Goal: Information Seeking & Learning: Learn about a topic

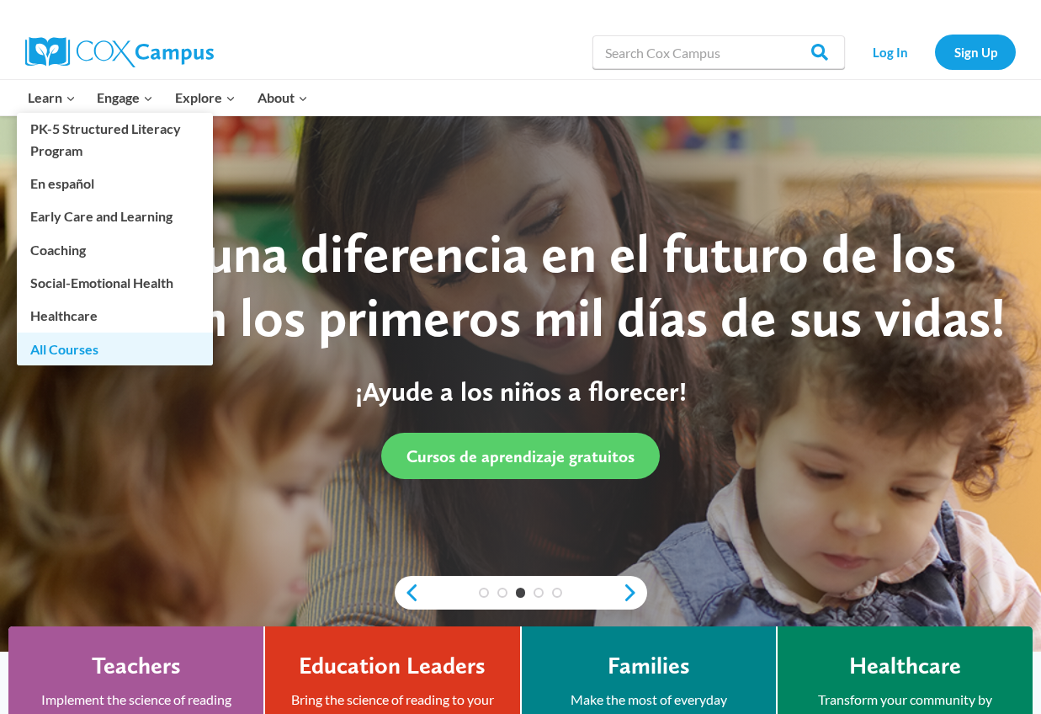
click at [72, 348] on link "All Courses" at bounding box center [115, 349] width 196 height 32
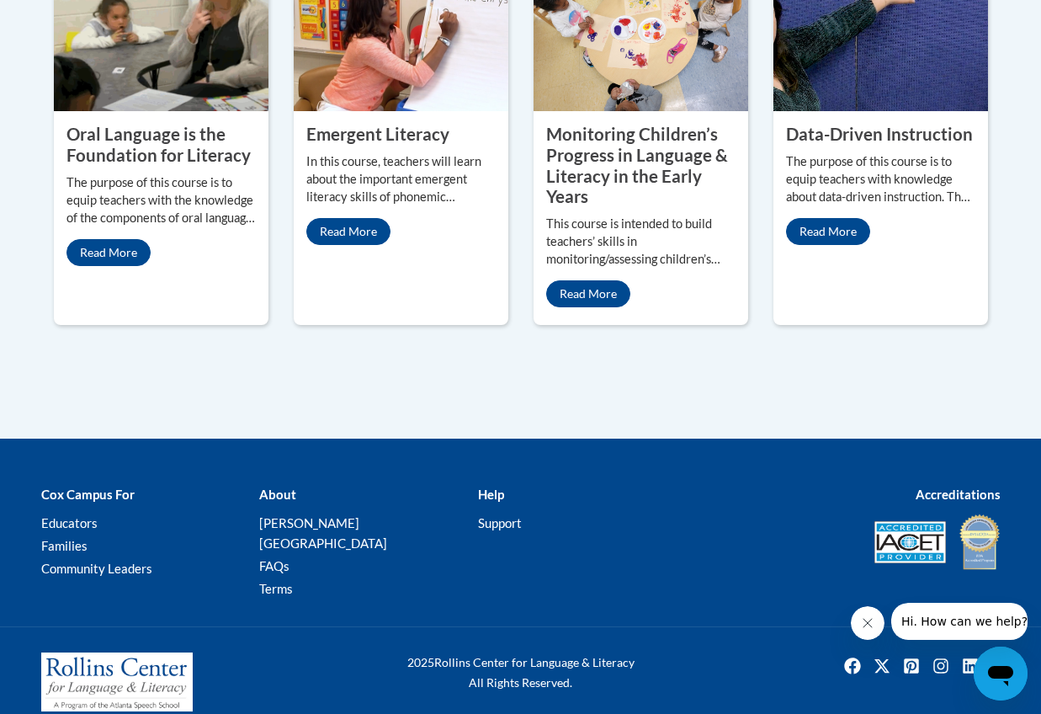
scroll to position [951, 0]
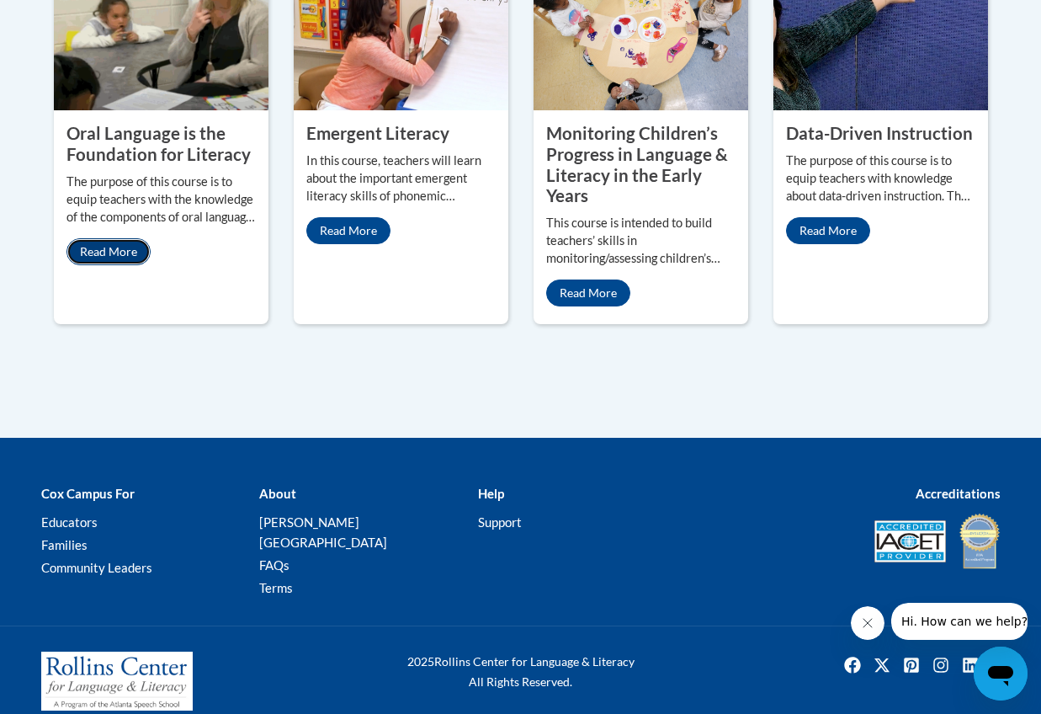
click at [104, 253] on link "Read More" at bounding box center [109, 251] width 84 height 27
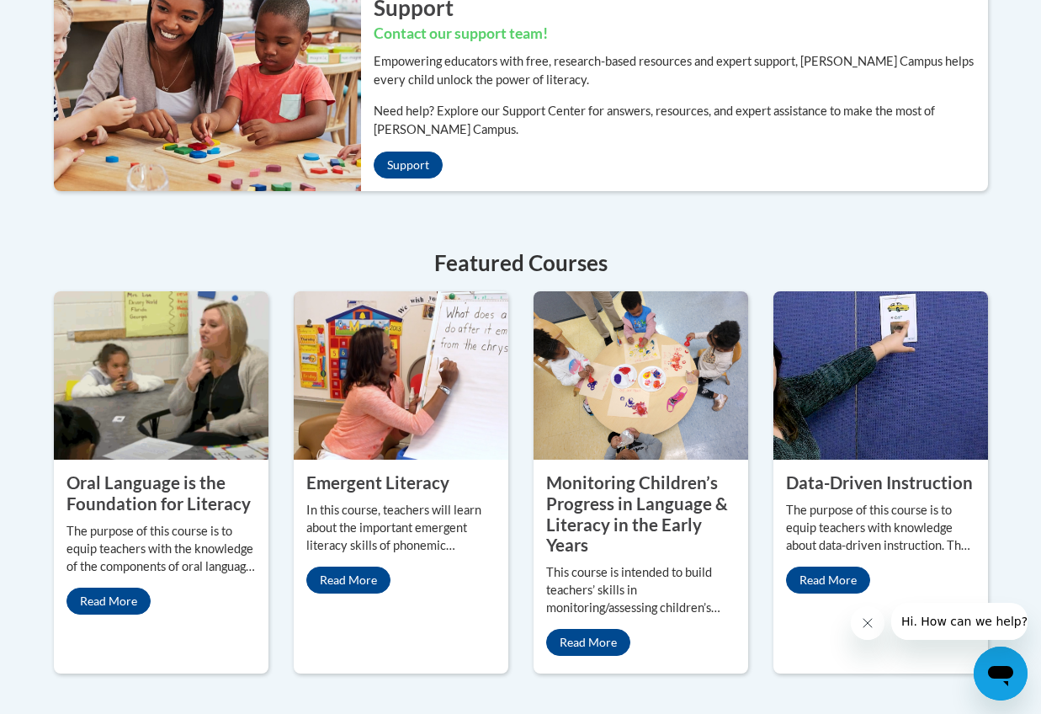
scroll to position [535, 0]
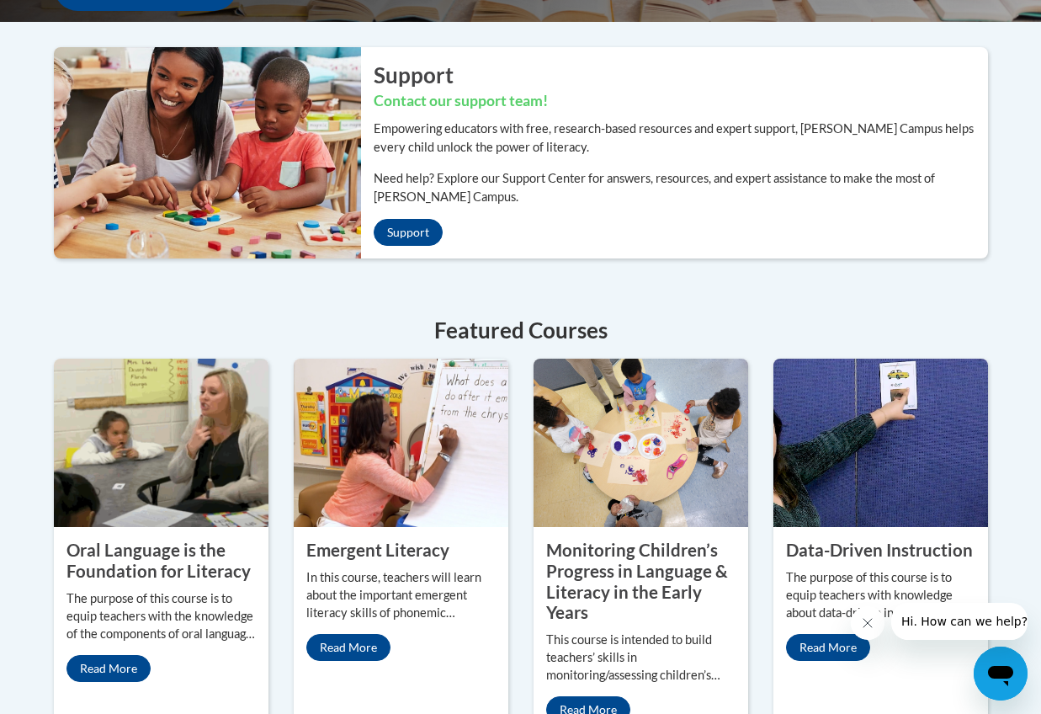
click at [391, 489] on img at bounding box center [401, 443] width 215 height 168
click at [94, 672] on link "Read More" at bounding box center [109, 668] width 84 height 27
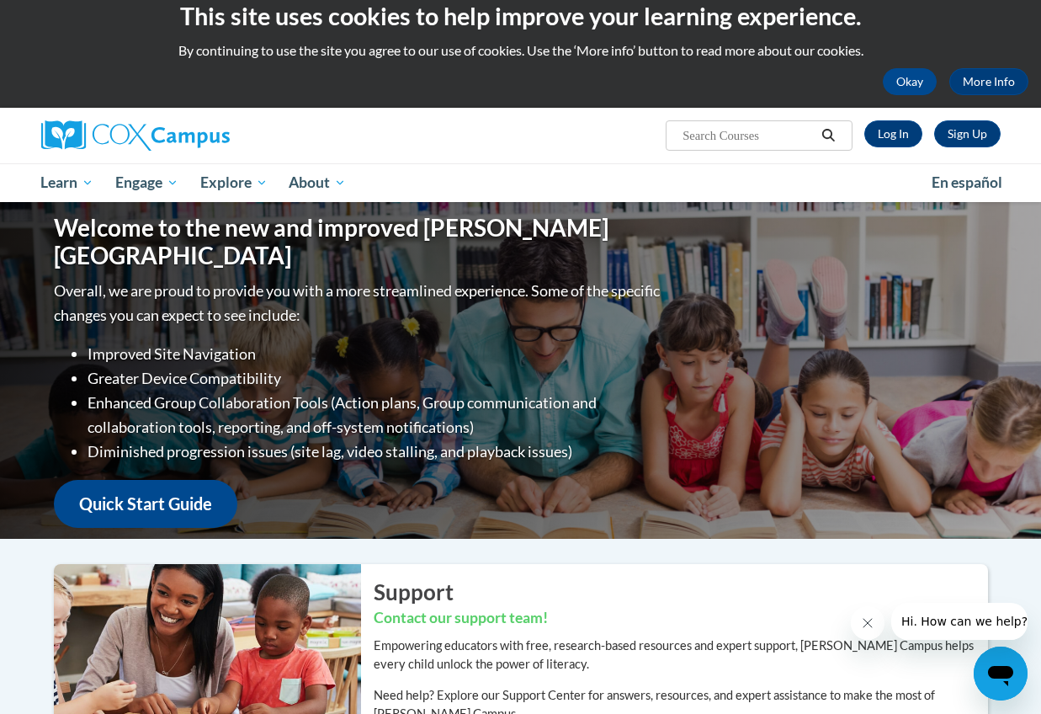
scroll to position [0, 0]
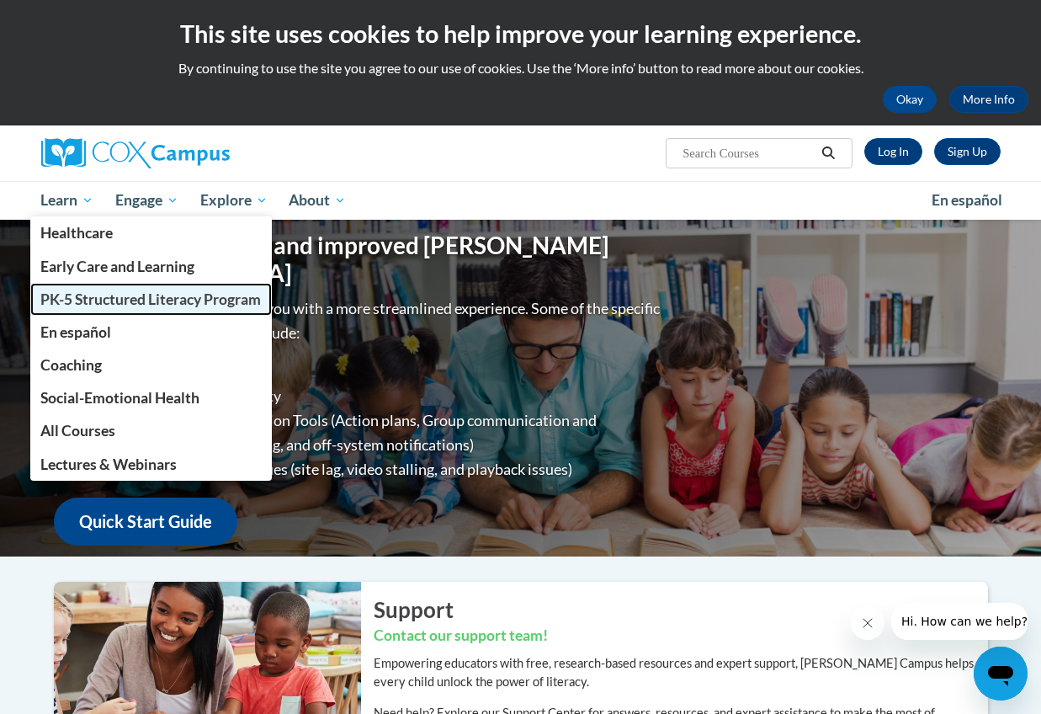
click at [125, 304] on span "PK-5 Structured Literacy Program" at bounding box center [150, 299] width 221 height 18
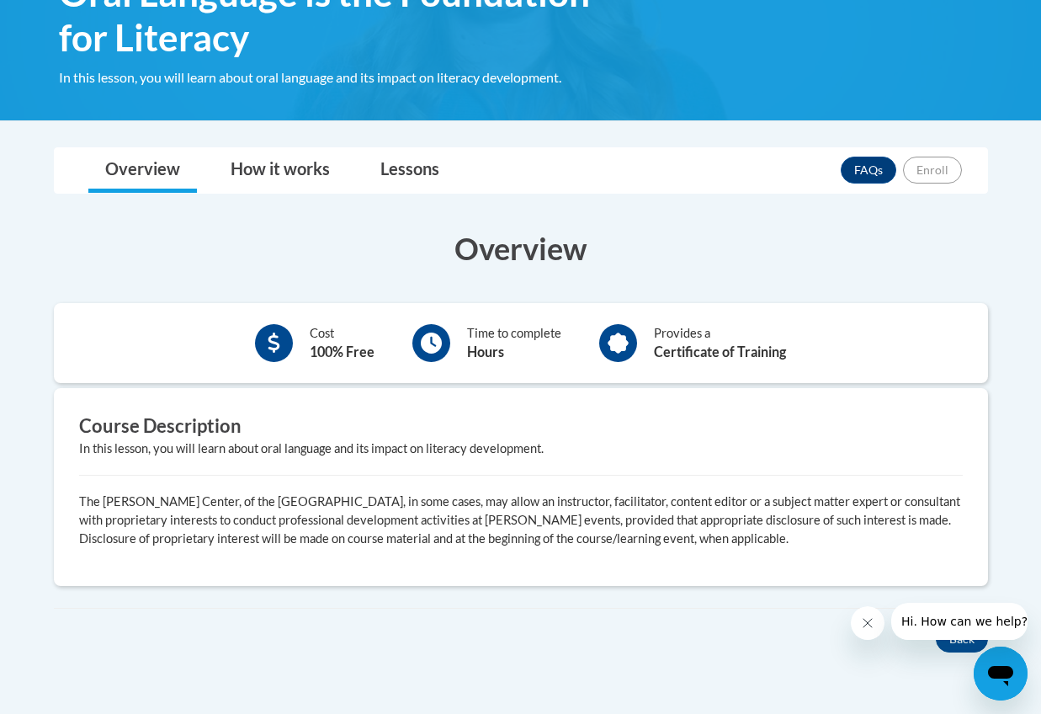
scroll to position [309, 0]
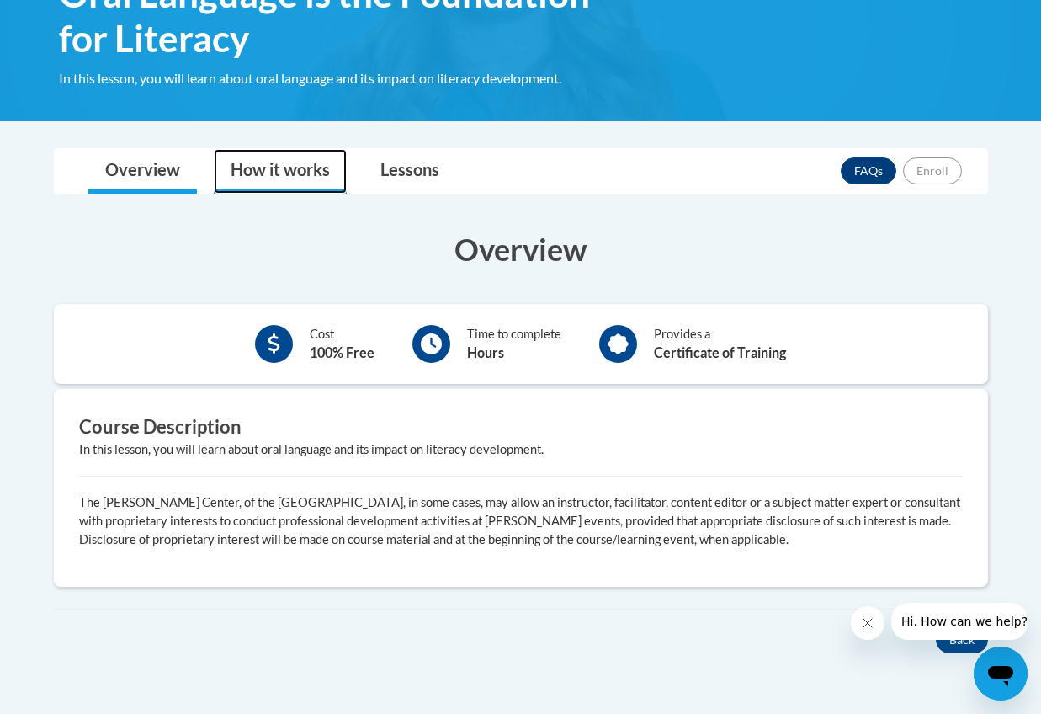
click at [306, 175] on link "How it works" at bounding box center [280, 171] width 133 height 45
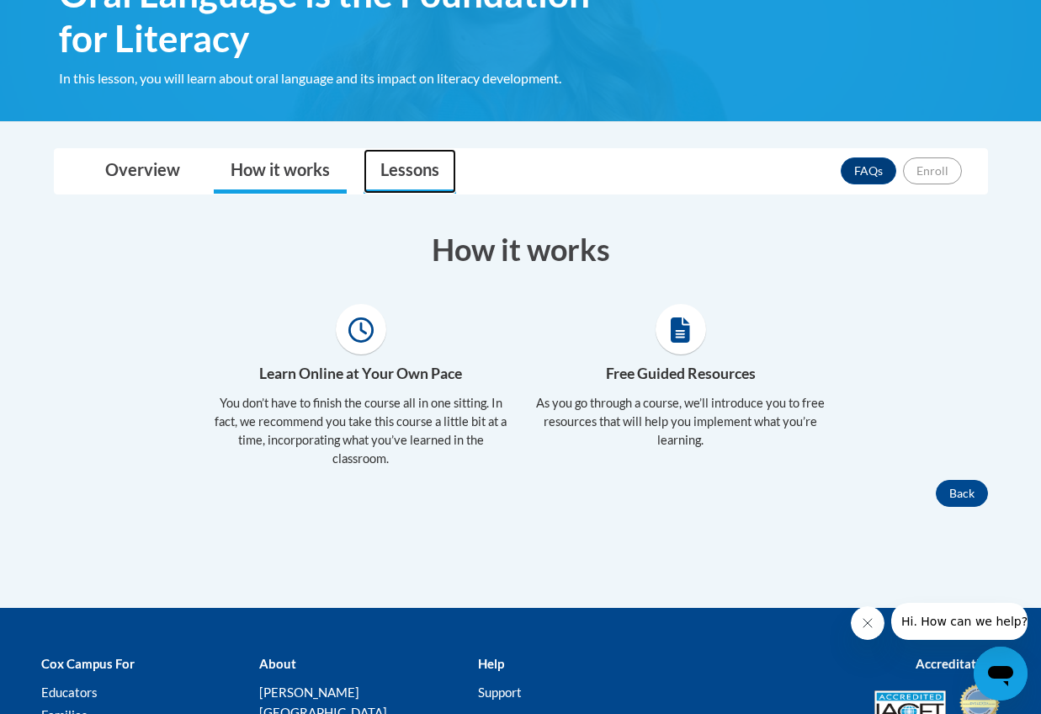
click at [415, 181] on link "Lessons" at bounding box center [410, 171] width 93 height 45
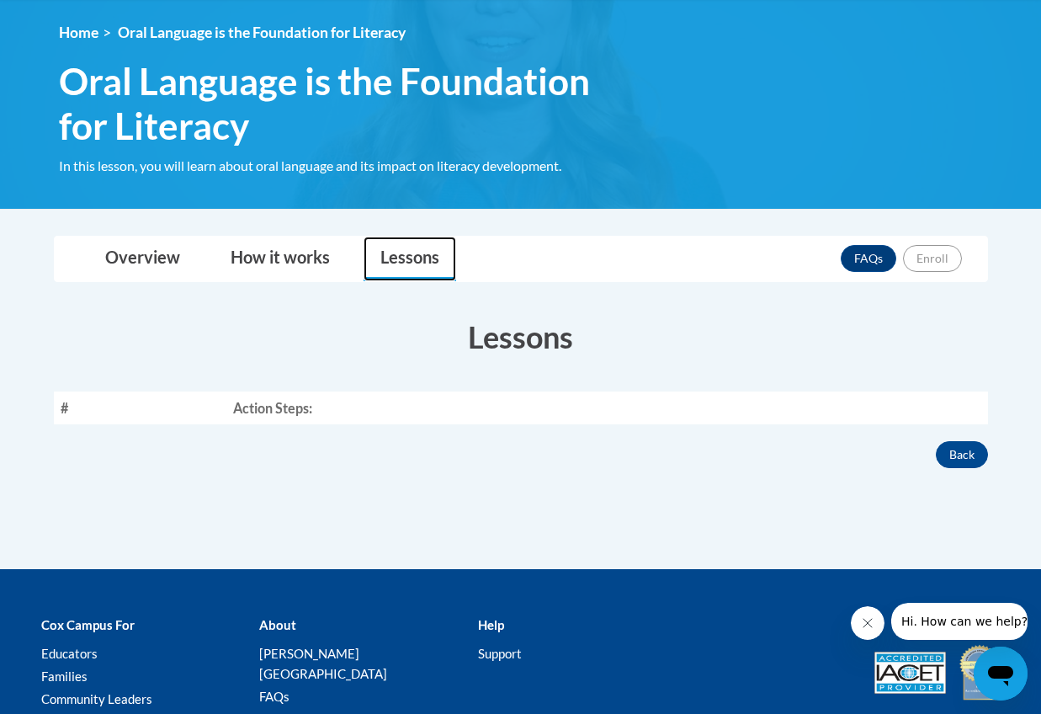
scroll to position [202, 0]
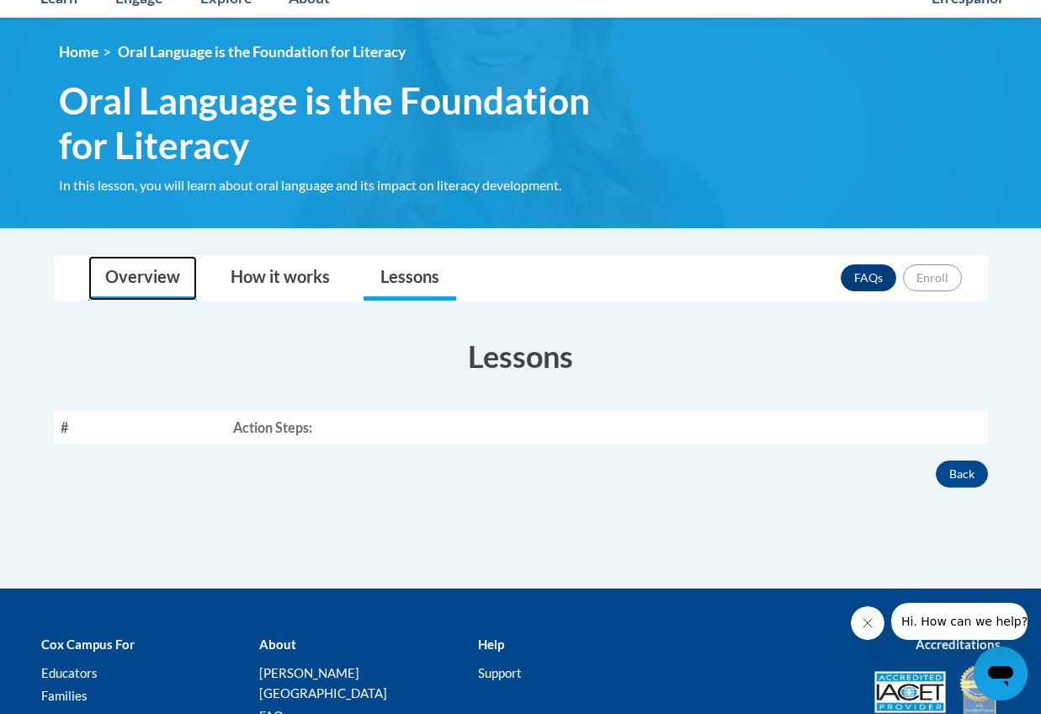
click at [168, 282] on link "Overview" at bounding box center [142, 278] width 109 height 45
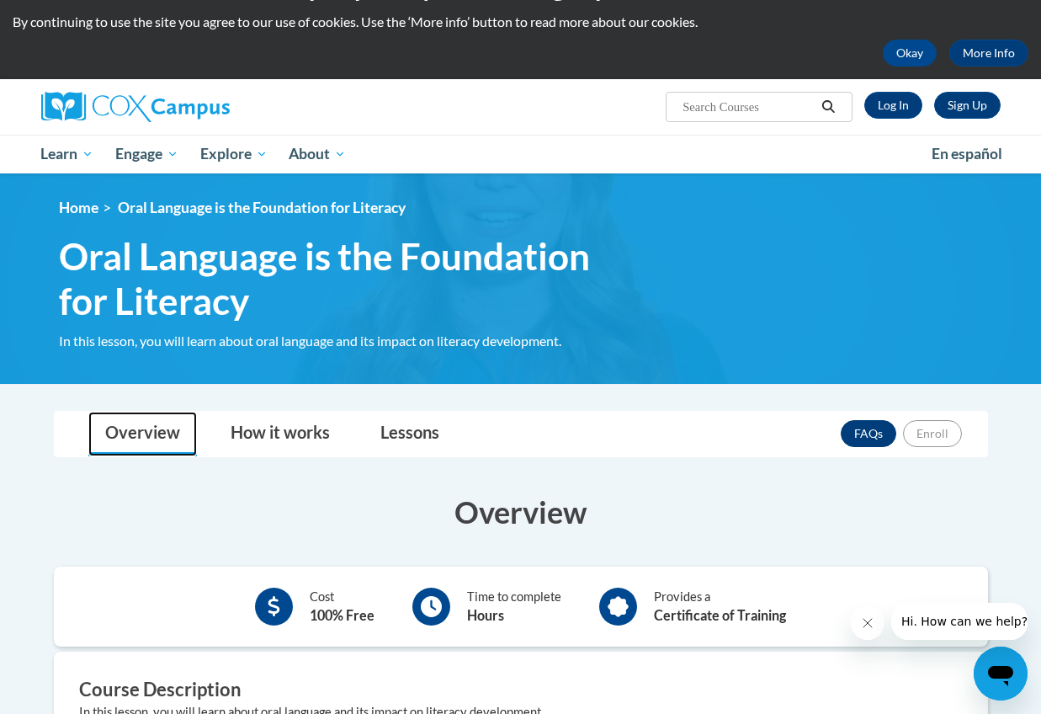
scroll to position [0, 0]
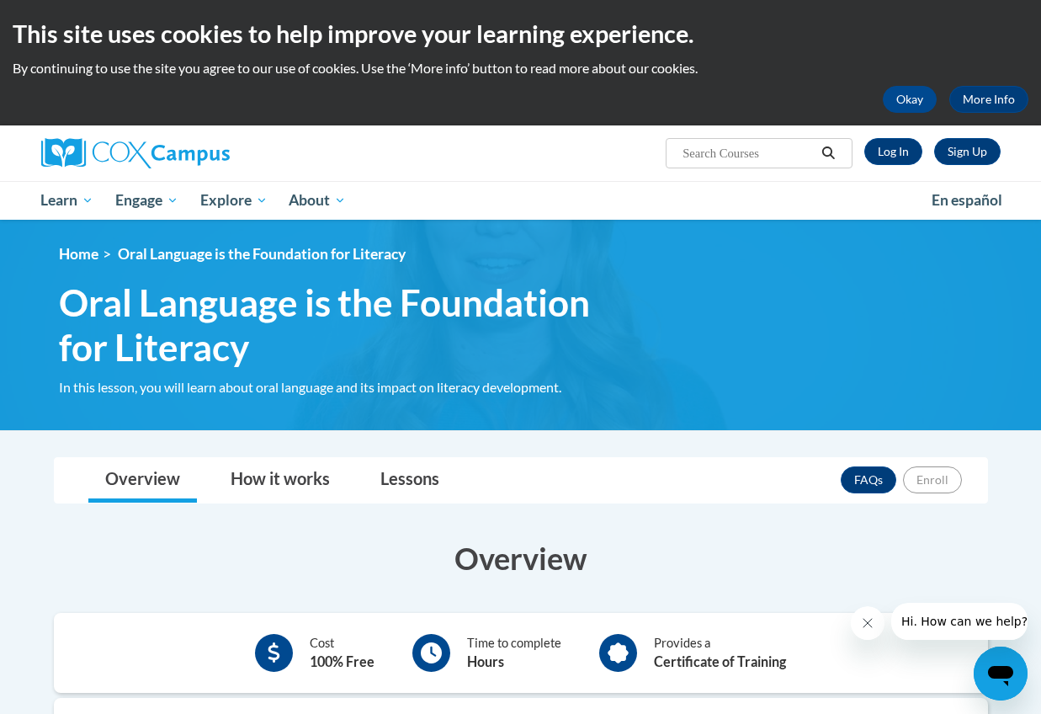
click at [356, 409] on img at bounding box center [520, 325] width 1041 height 210
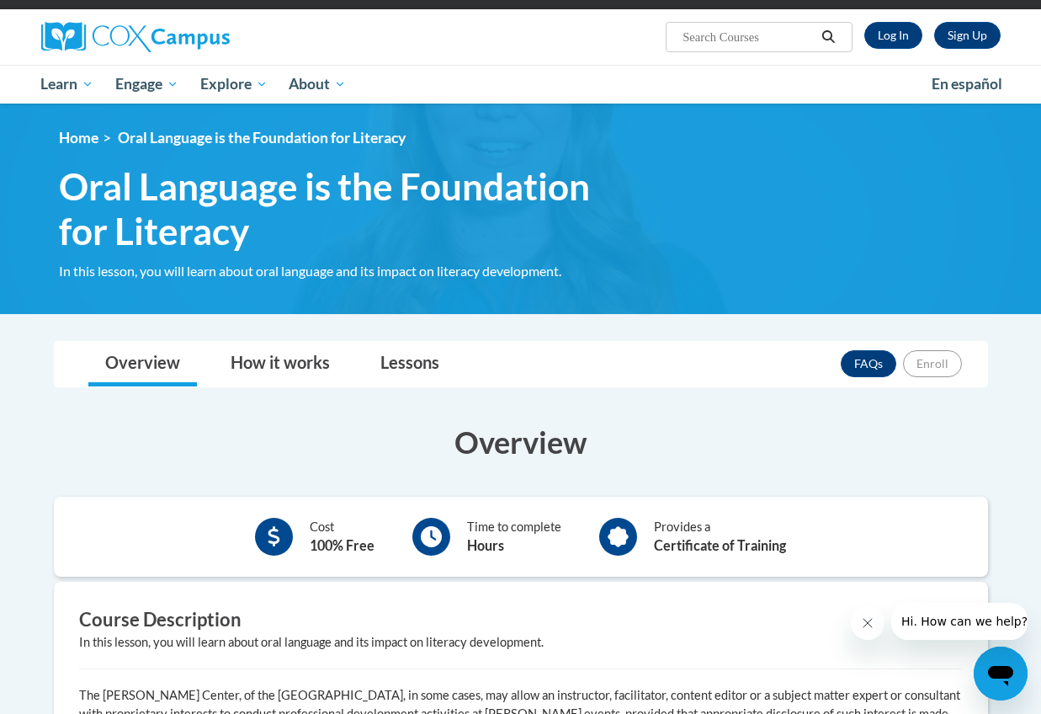
scroll to position [129, 0]
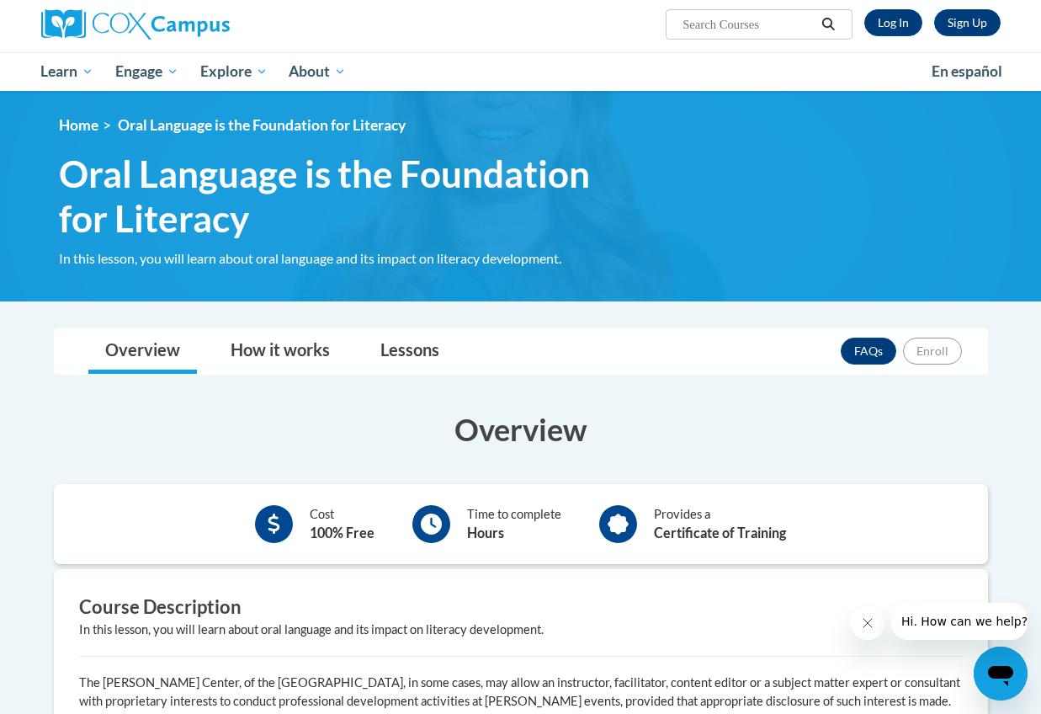
click at [273, 529] on icon at bounding box center [274, 523] width 12 height 21
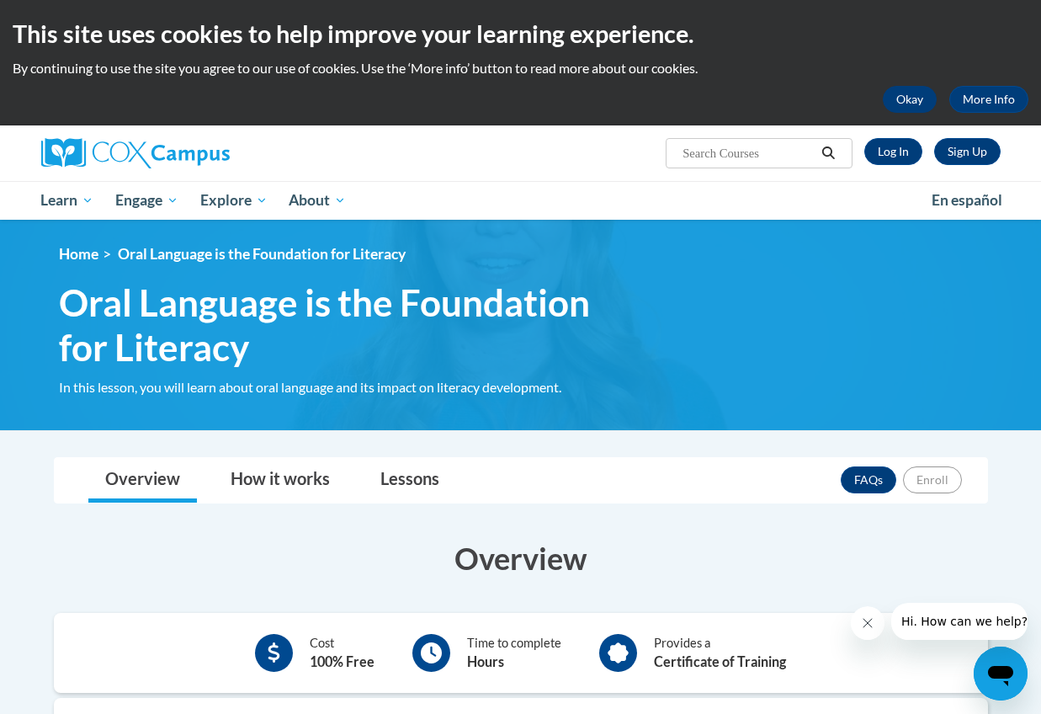
click at [925, 109] on button "Okay" at bounding box center [910, 99] width 54 height 27
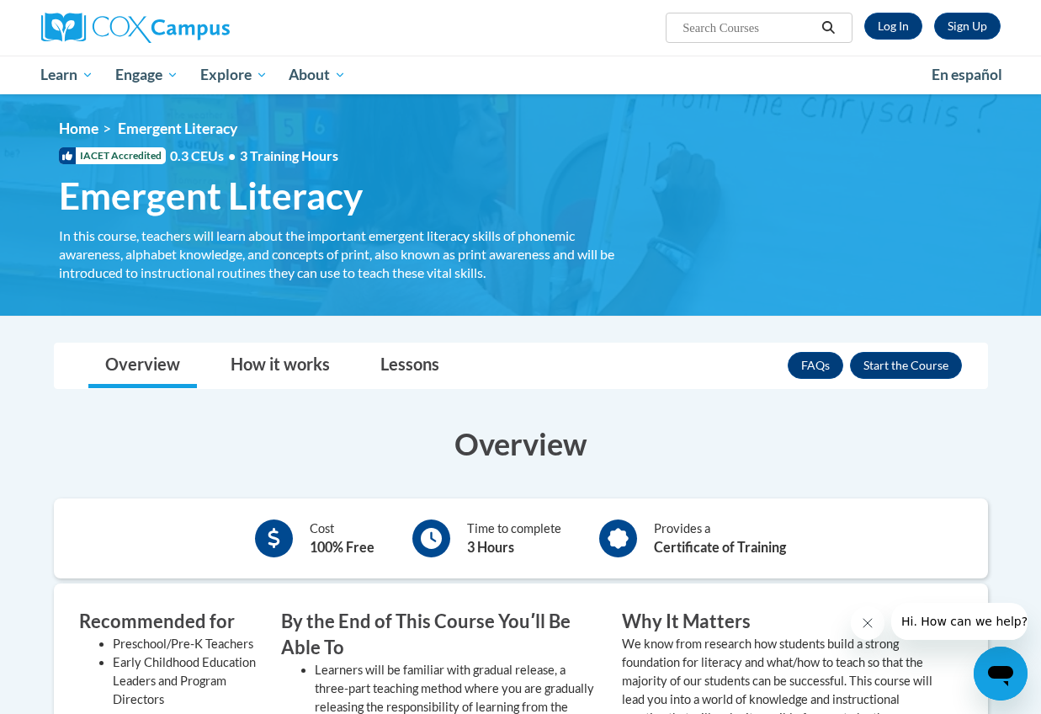
click at [560, 232] on div "In this course, teachers will learn about the important emergent literacy skill…" at bounding box center [349, 254] width 581 height 56
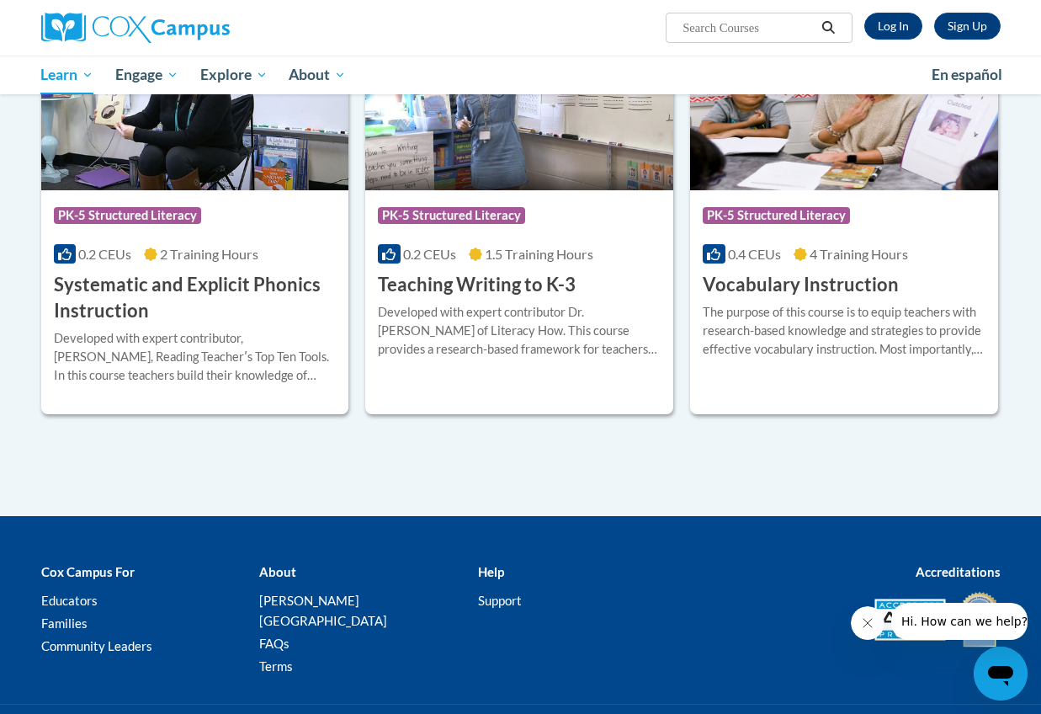
scroll to position [1914, 0]
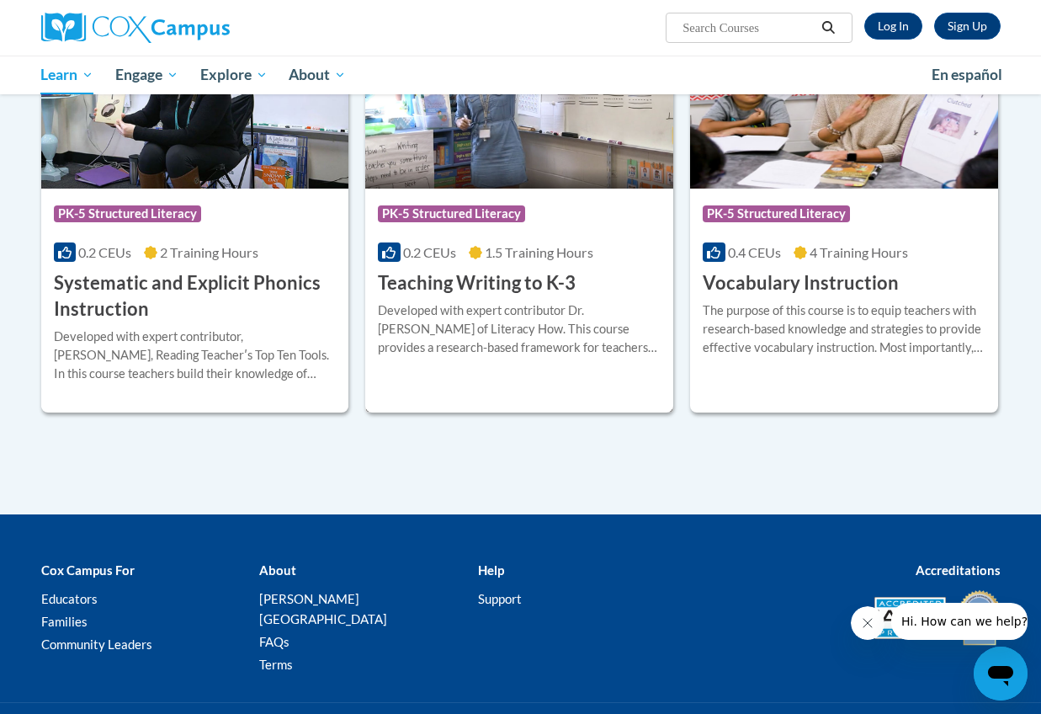
click at [497, 191] on div "Course Category: PK-5 Structured Literacy 0.2 CEUs 1.5 Training Hours COURSE Te…" at bounding box center [519, 243] width 308 height 108
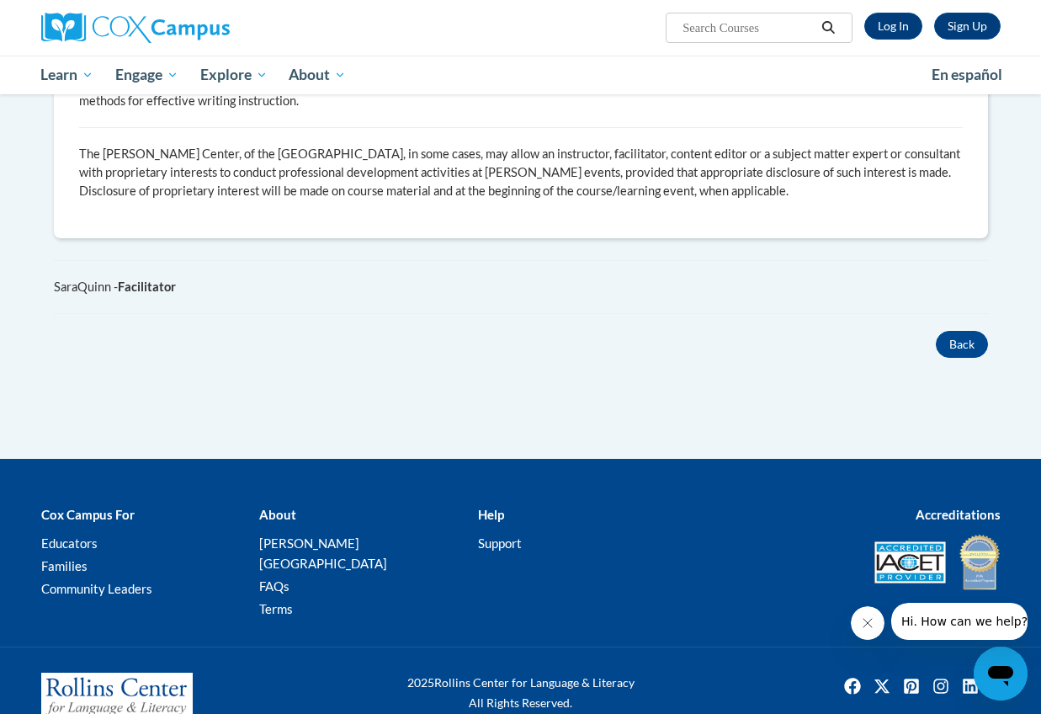
scroll to position [853, 0]
